Goal: Navigation & Orientation: Find specific page/section

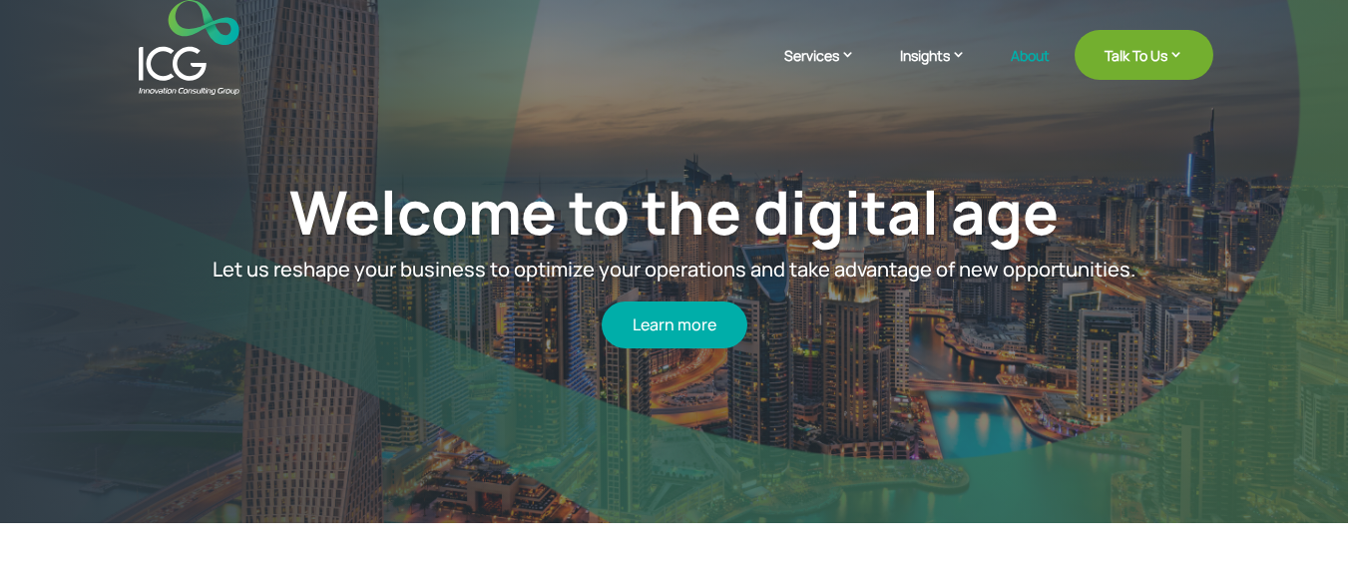
click at [1042, 49] on link "About" at bounding box center [1030, 71] width 39 height 47
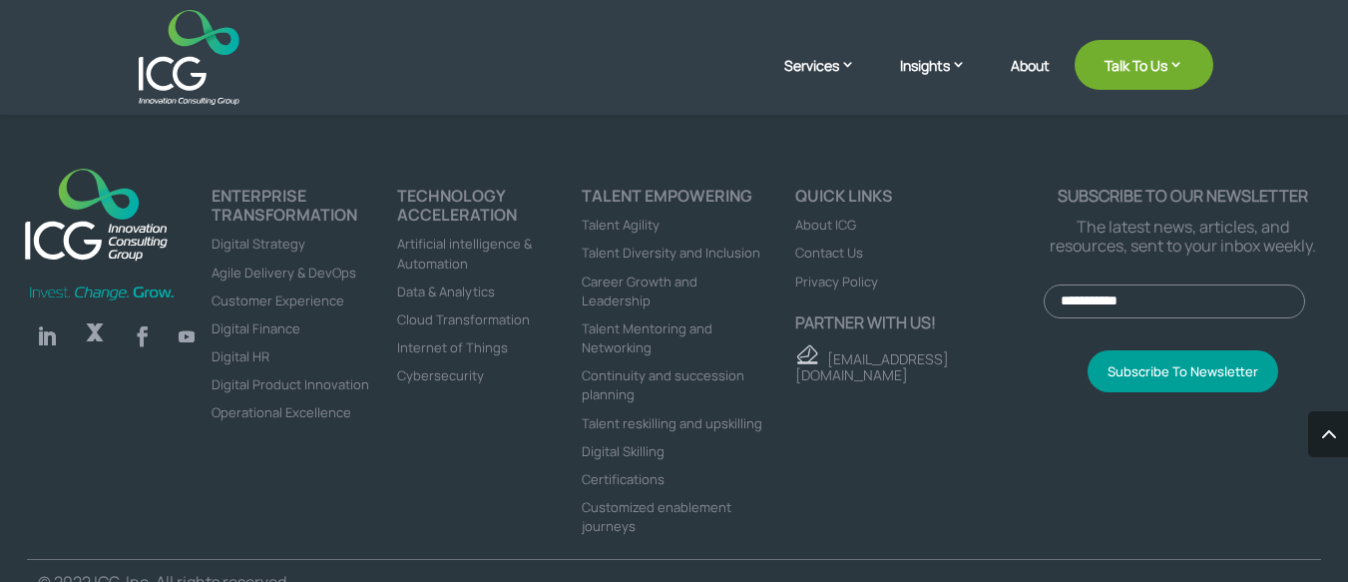
scroll to position [5553, 0]
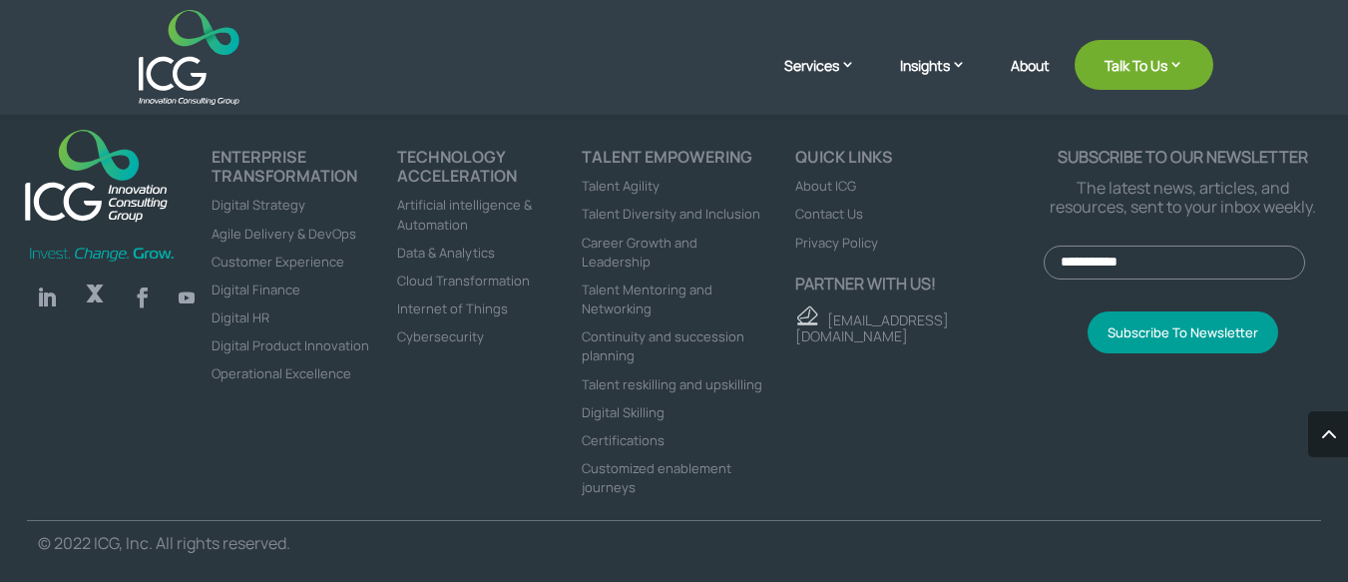
click at [1027, 59] on link "About" at bounding box center [1030, 81] width 39 height 47
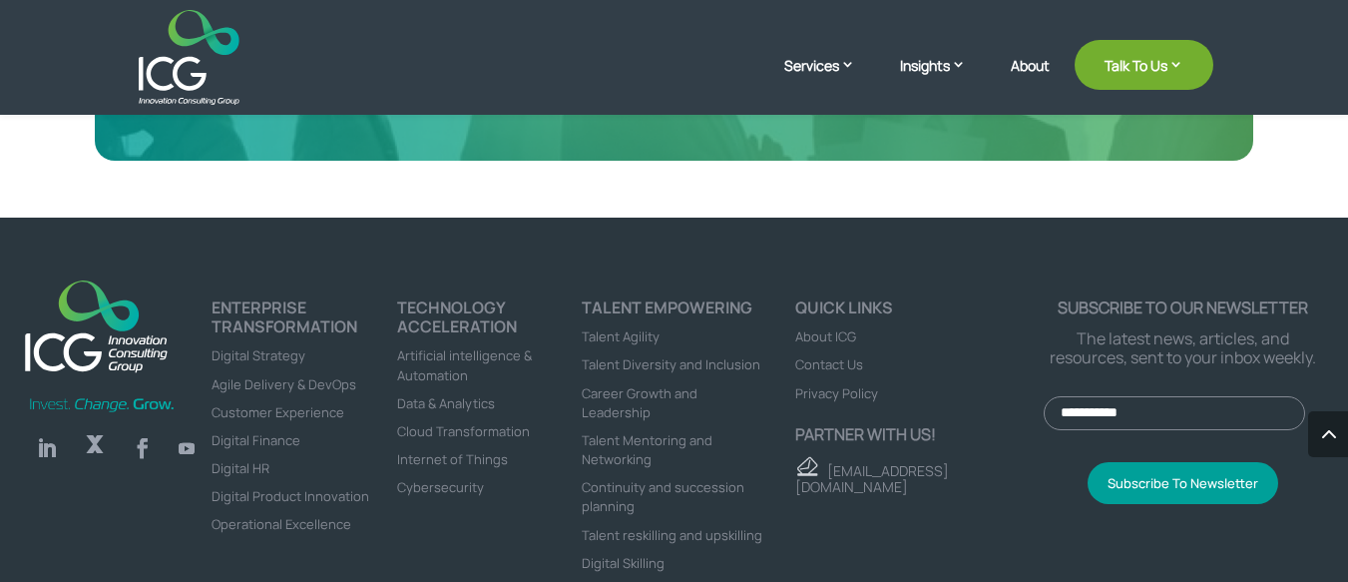
scroll to position [5552, 0]
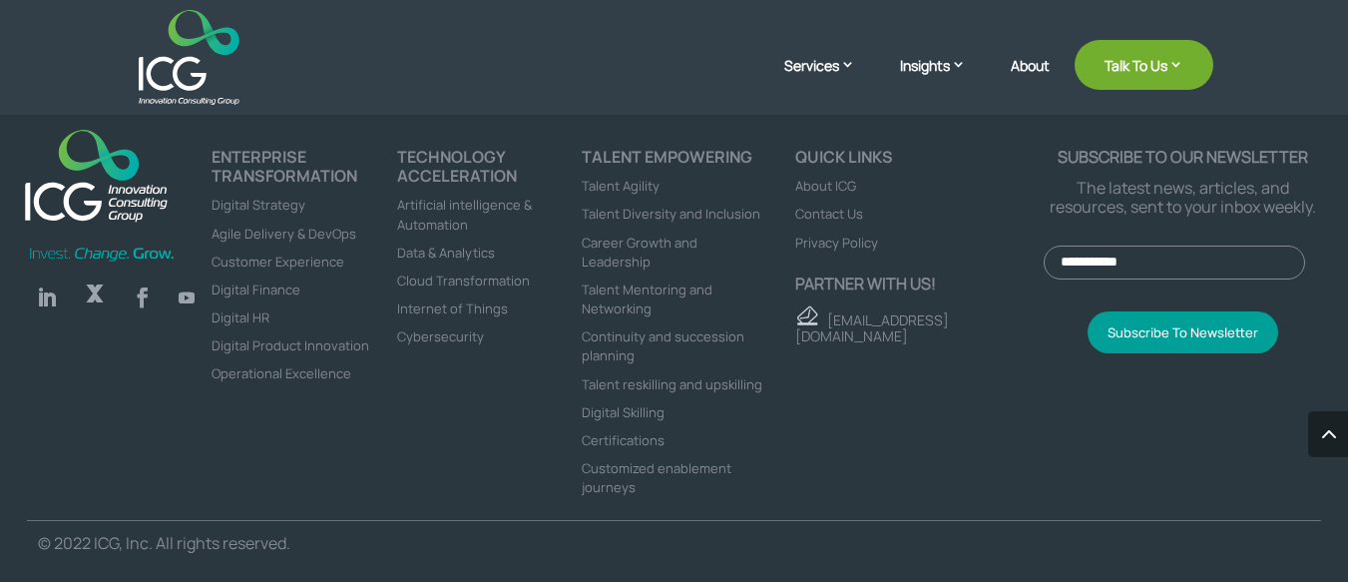
click at [820, 191] on span "About ICG" at bounding box center [825, 186] width 61 height 18
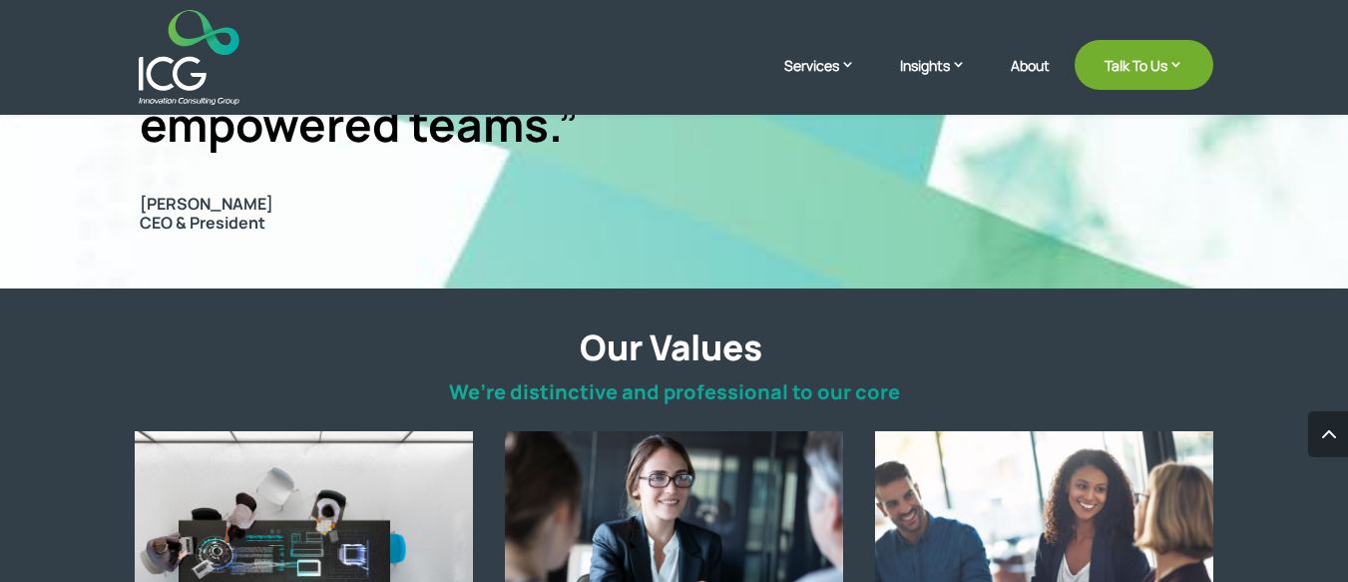
scroll to position [1612, 0]
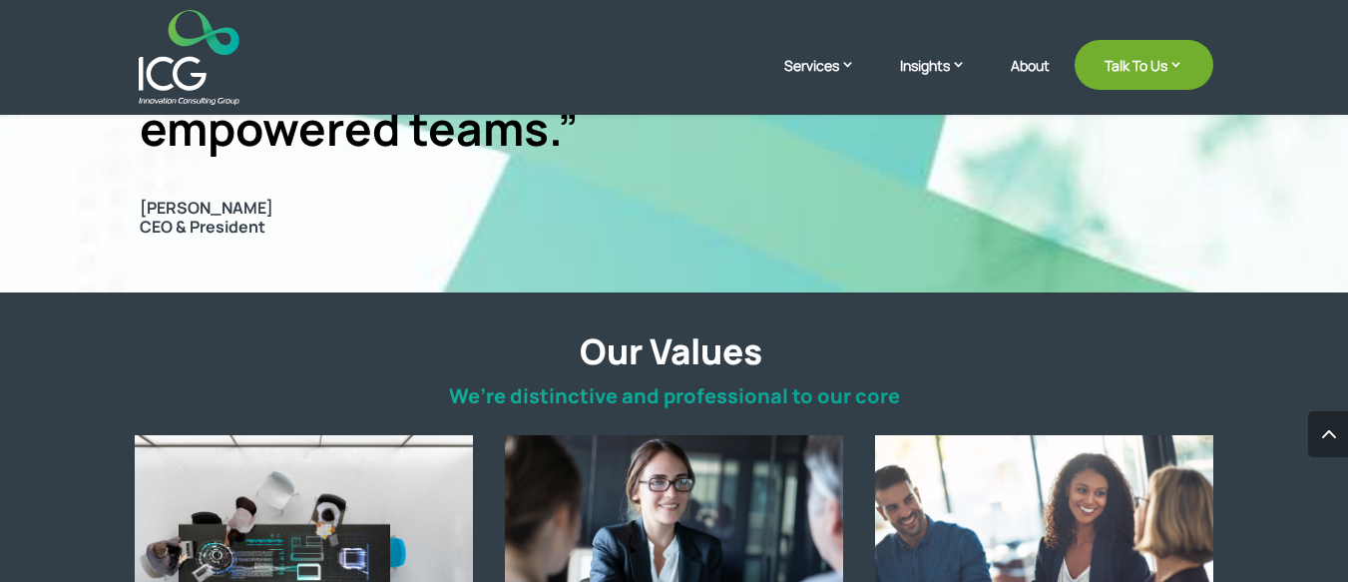
drag, startPoint x: 128, startPoint y: 196, endPoint x: 274, endPoint y: 214, distance: 147.8
click at [274, 214] on span "[PERSON_NAME]" at bounding box center [380, 208] width 481 height 19
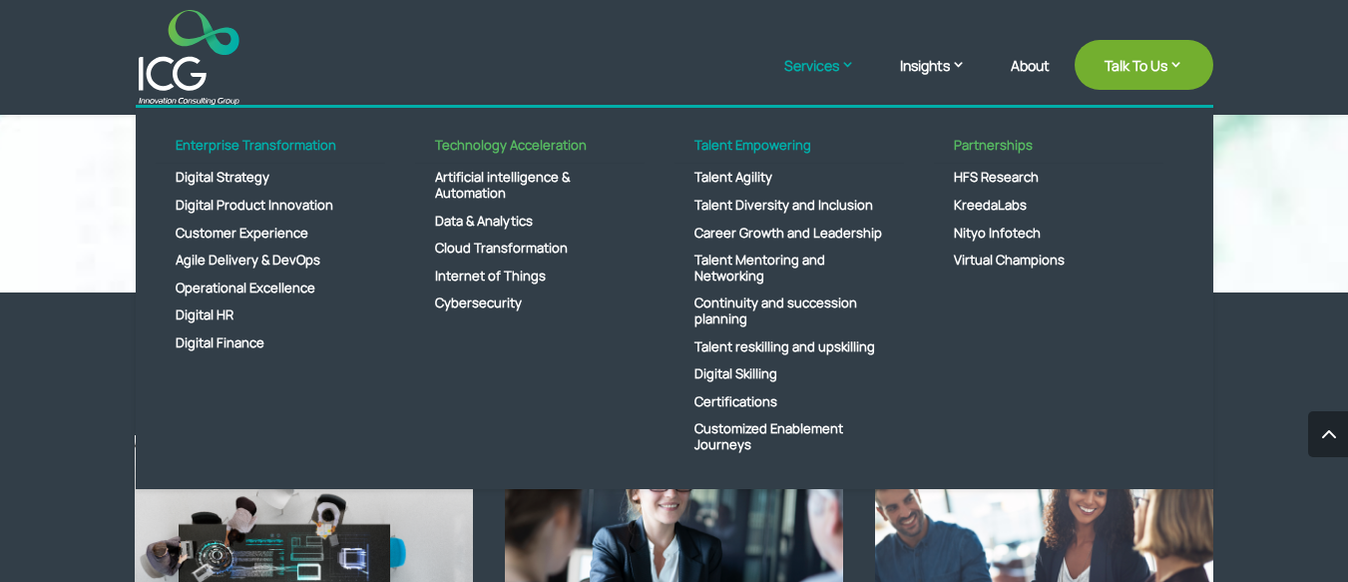
click at [824, 79] on link "Services" at bounding box center [829, 80] width 91 height 50
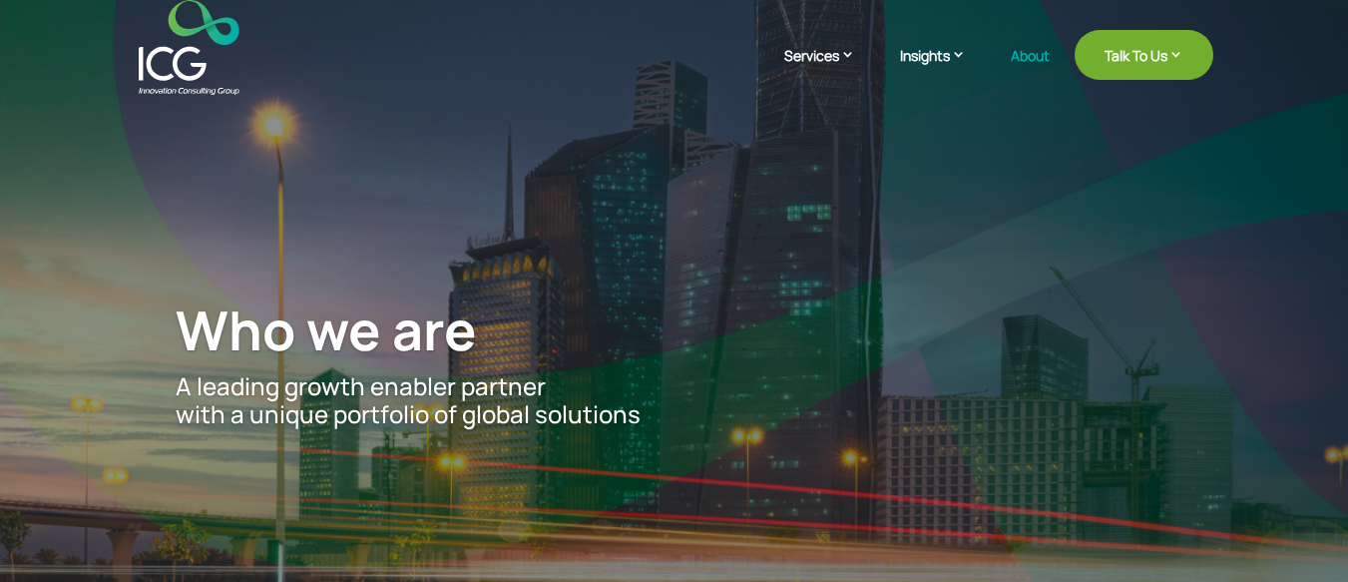
click at [1030, 54] on link "About" at bounding box center [1030, 71] width 39 height 47
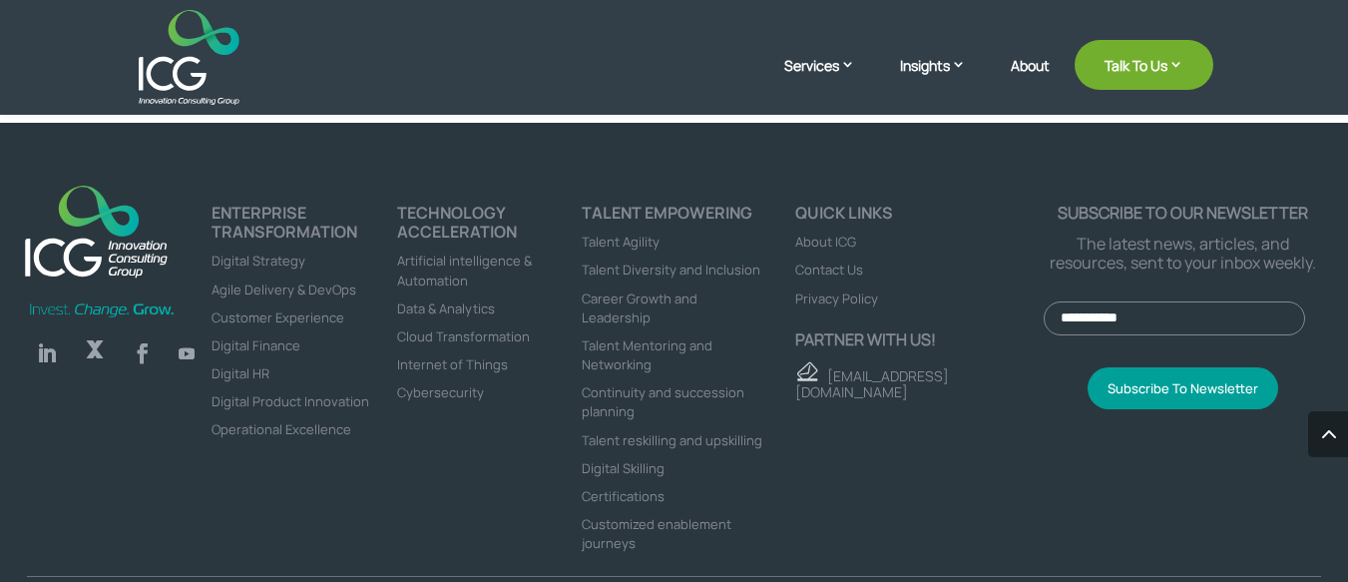
scroll to position [5478, 0]
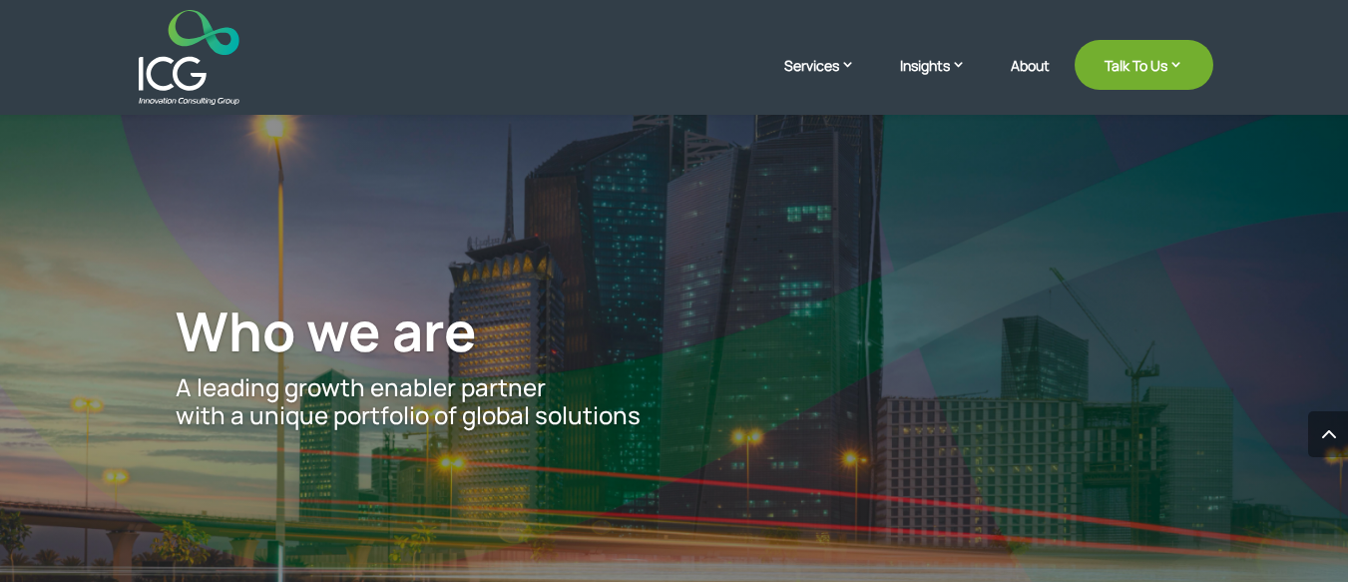
scroll to position [1612, 0]
